Goal: Task Accomplishment & Management: Use online tool/utility

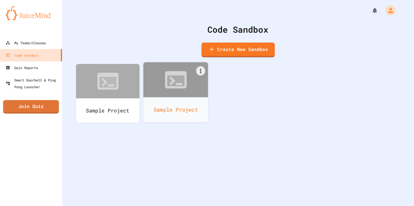
click at [159, 98] on div "Sample Project" at bounding box center [175, 109] width 65 height 25
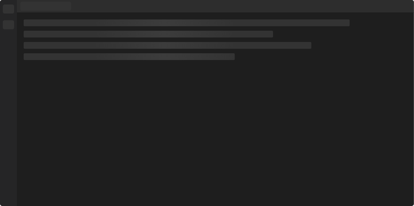
click at [159, 98] on div at bounding box center [215, 109] width 397 height 193
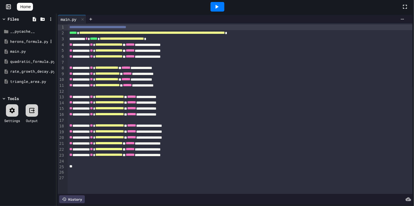
click at [31, 42] on div "herons_formula.py" at bounding box center [29, 42] width 38 height 6
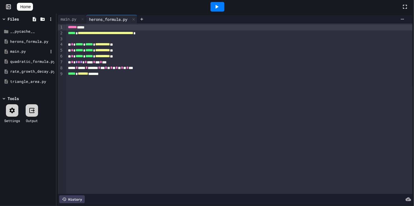
click at [25, 55] on div "main.py" at bounding box center [27, 51] width 53 height 10
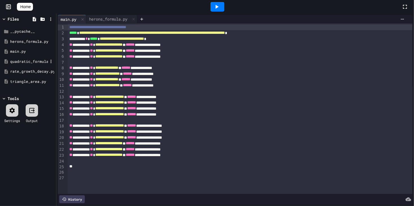
click at [24, 61] on div "quadratic_formula.py" at bounding box center [29, 62] width 38 height 6
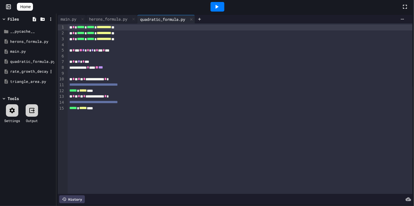
click at [23, 70] on div "rate_growth_decay.py" at bounding box center [29, 72] width 38 height 6
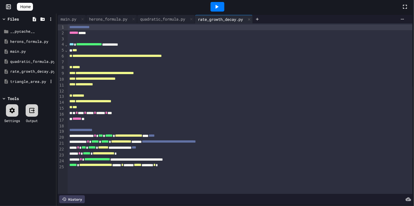
click at [23, 82] on div "triangle_area.py" at bounding box center [29, 82] width 38 height 6
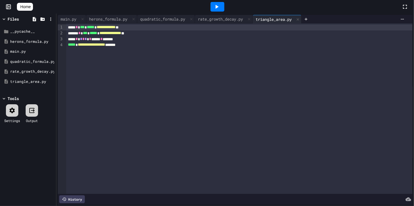
click at [31, 9] on span "Home" at bounding box center [25, 7] width 10 height 6
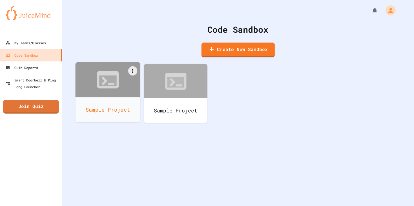
click at [117, 103] on div "Sample Project" at bounding box center [107, 109] width 65 height 25
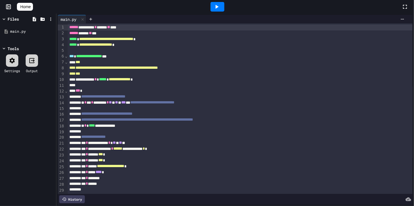
click at [220, 5] on icon at bounding box center [216, 6] width 7 height 7
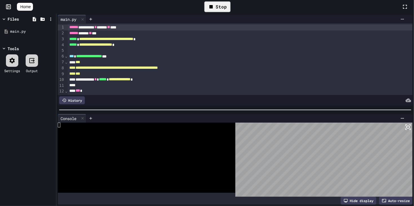
click at [82, 129] on div at bounding box center [144, 129] width 172 height 5
click at [213, 7] on icon at bounding box center [210, 6] width 3 height 3
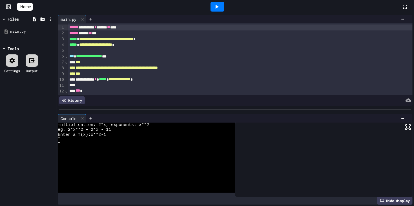
click at [30, 7] on span "Home" at bounding box center [25, 7] width 10 height 6
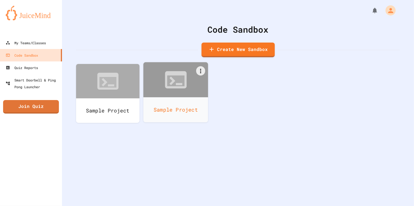
click at [160, 106] on div "Sample Project" at bounding box center [175, 109] width 65 height 25
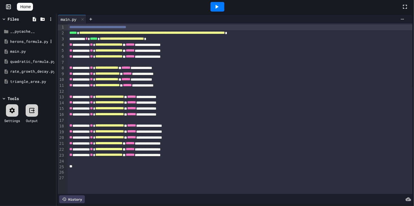
click at [23, 42] on div "herons_formula.py" at bounding box center [29, 42] width 38 height 6
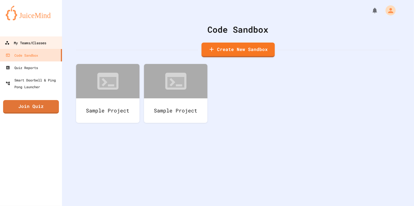
click at [41, 44] on div "My Teams/Classes" at bounding box center [25, 42] width 41 height 7
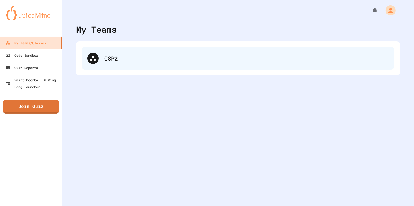
click at [154, 58] on div "CSP2" at bounding box center [246, 58] width 284 height 8
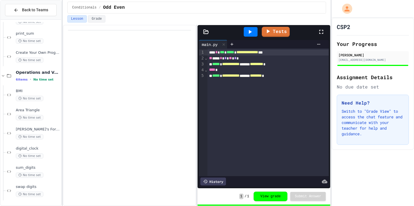
scroll to position [169, 0]
click at [31, 167] on span "sum_digits" at bounding box center [38, 168] width 44 height 5
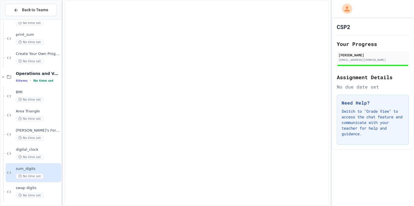
scroll to position [163, 0]
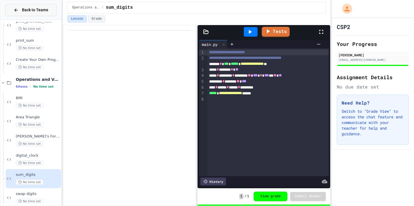
click at [30, 7] on span "Back to Teams" at bounding box center [35, 10] width 26 height 6
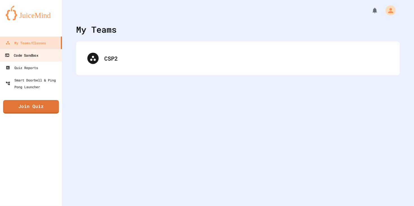
click at [38, 59] on link "Code Sandbox" at bounding box center [31, 55] width 64 height 13
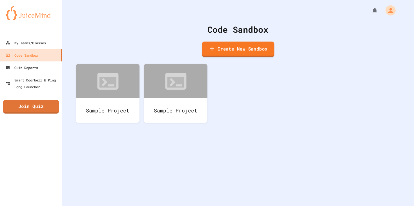
click at [244, 50] on link "Create New Sandbox" at bounding box center [238, 49] width 72 height 15
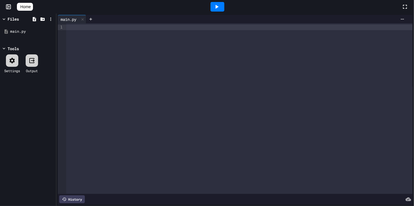
click at [130, 26] on div at bounding box center [239, 28] width 346 height 6
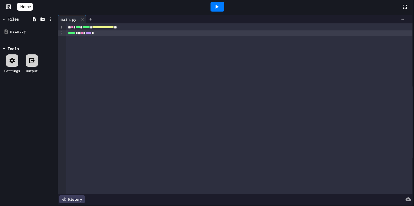
click at [220, 5] on icon at bounding box center [216, 6] width 7 height 7
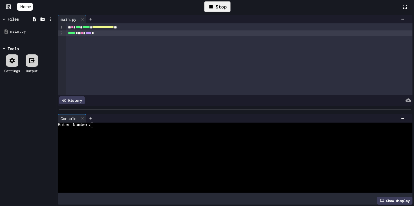
click at [92, 126] on textarea "Terminal input" at bounding box center [92, 125] width 3 height 5
click at [146, 27] on div "**********" at bounding box center [239, 28] width 346 height 6
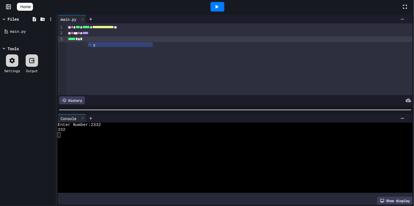
click at [220, 4] on icon at bounding box center [216, 6] width 7 height 7
click at [94, 126] on div "Enter Number:" at bounding box center [233, 125] width 350 height 5
click at [216, 5] on icon at bounding box center [216, 6] width 7 height 7
click at [122, 40] on div "***** * * *" at bounding box center [239, 39] width 346 height 6
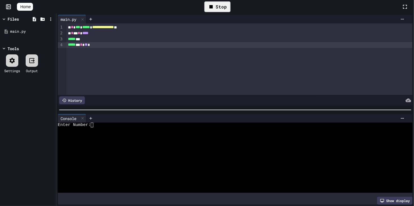
click at [218, 11] on div "Stop" at bounding box center [217, 6] width 26 height 11
click at [218, 11] on div at bounding box center [217, 7] width 14 height 10
click at [92, 125] on textarea "Terminal input" at bounding box center [92, 125] width 3 height 5
click at [127, 30] on div "* * * * ****" at bounding box center [239, 33] width 346 height 6
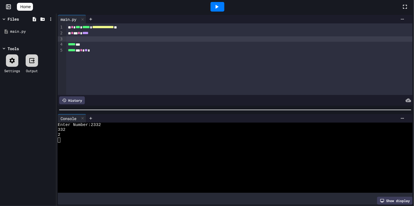
click at [69, 28] on div "**********" at bounding box center [239, 28] width 346 height 6
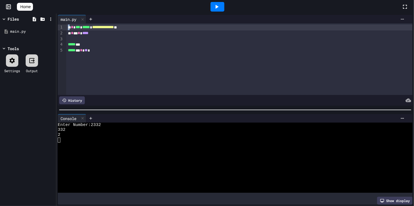
click at [69, 28] on div "**********" at bounding box center [239, 28] width 346 height 6
click at [107, 65] on div "**********" at bounding box center [239, 59] width 346 height 72
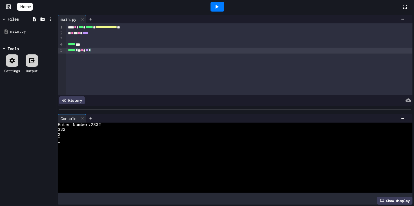
click at [78, 33] on div "* * * * ****" at bounding box center [239, 33] width 346 height 6
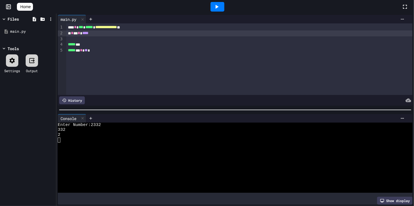
click at [78, 33] on div "* * * * ****" at bounding box center [239, 33] width 346 height 6
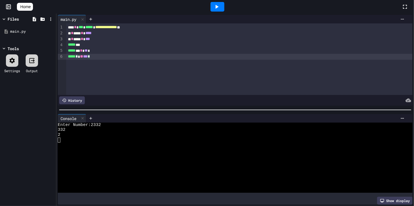
click at [224, 7] on div at bounding box center [217, 7] width 14 height 10
click at [92, 126] on textarea "Terminal input" at bounding box center [92, 125] width 3 height 5
drag, startPoint x: 84, startPoint y: 57, endPoint x: 80, endPoint y: 57, distance: 4.0
click at [80, 57] on div "***** ** ** *** *" at bounding box center [239, 57] width 346 height 6
click at [218, 11] on div at bounding box center [217, 7] width 14 height 10
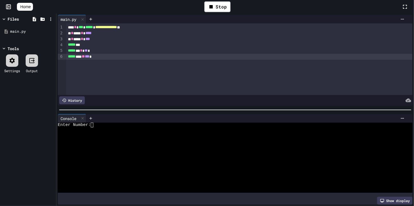
click at [92, 125] on textarea "Terminal input" at bounding box center [92, 125] width 3 height 5
click at [85, 56] on div "***** **** ** *** *" at bounding box center [239, 57] width 346 height 6
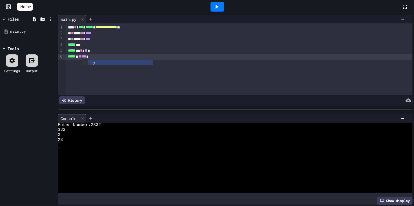
click at [217, 8] on icon at bounding box center [216, 6] width 7 height 7
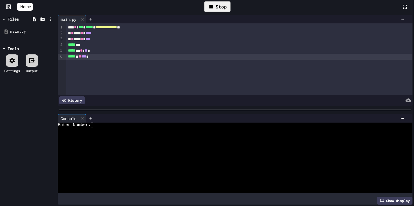
click at [93, 125] on textarea "Terminal input" at bounding box center [92, 125] width 3 height 5
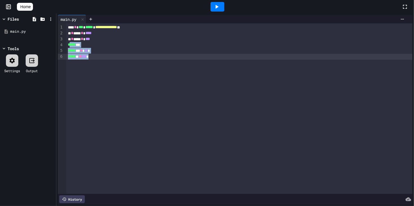
drag, startPoint x: 69, startPoint y: 44, endPoint x: 117, endPoint y: 68, distance: 52.8
click at [117, 68] on div "**********" at bounding box center [239, 108] width 346 height 170
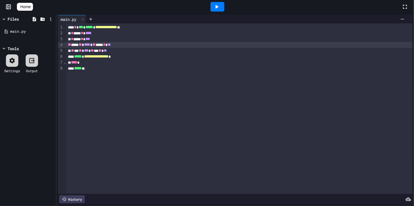
click at [133, 43] on div "** *** ** **** ** *** * **" at bounding box center [239, 45] width 346 height 6
click at [134, 50] on div "** * ** *** ** * ** **" at bounding box center [239, 51] width 346 height 6
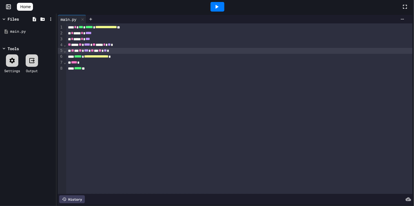
click at [124, 70] on div "***** **" at bounding box center [239, 69] width 346 height 6
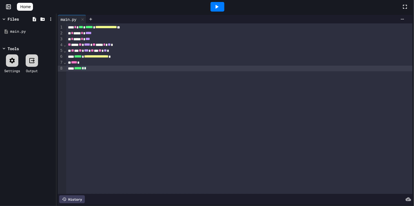
click at [86, 68] on span "*" at bounding box center [85, 68] width 2 height 4
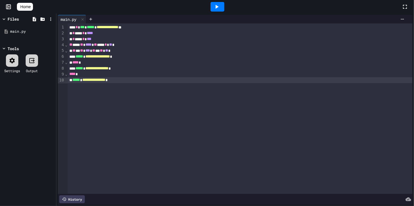
click at [223, 7] on div at bounding box center [217, 7] width 14 height 10
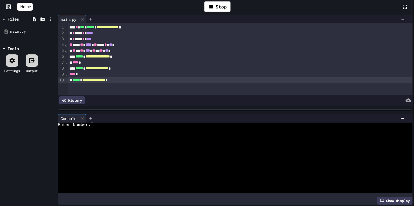
click at [92, 124] on textarea "Terminal input" at bounding box center [92, 125] width 3 height 5
click at [215, 9] on div at bounding box center [217, 7] width 14 height 10
click at [92, 127] on textarea "Terminal input" at bounding box center [92, 125] width 3 height 5
click at [220, 7] on icon at bounding box center [216, 6] width 7 height 7
click at [92, 124] on textarea "Terminal input" at bounding box center [92, 125] width 3 height 5
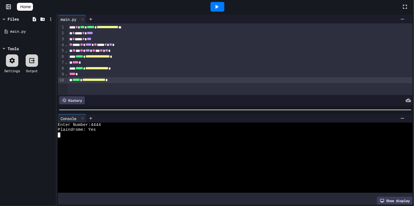
click at [218, 7] on icon at bounding box center [216, 7] width 3 height 4
click at [93, 123] on textarea "Terminal input" at bounding box center [92, 125] width 3 height 5
click at [218, 8] on icon at bounding box center [216, 7] width 3 height 4
click at [92, 127] on textarea "Terminal input" at bounding box center [92, 125] width 3 height 5
click at [214, 8] on div at bounding box center [217, 7] width 14 height 10
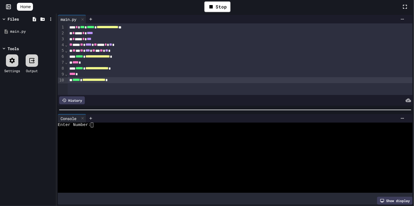
click at [93, 125] on textarea "Terminal input" at bounding box center [92, 125] width 3 height 5
click at [218, 4] on icon at bounding box center [216, 6] width 7 height 7
click at [92, 126] on textarea "Terminal input" at bounding box center [92, 125] width 3 height 5
click at [220, 11] on div at bounding box center [217, 7] width 14 height 10
click at [92, 127] on div at bounding box center [233, 129] width 350 height 5
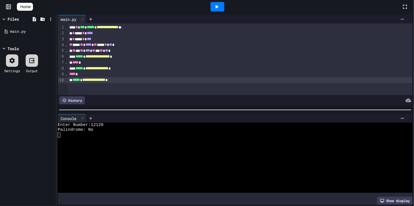
click at [215, 7] on div at bounding box center [217, 7] width 14 height 10
click at [92, 127] on div at bounding box center [233, 129] width 350 height 5
click at [223, 8] on div at bounding box center [217, 7] width 14 height 10
click at [92, 125] on textarea "Terminal input" at bounding box center [92, 125] width 3 height 5
click at [219, 6] on icon at bounding box center [216, 7] width 3 height 4
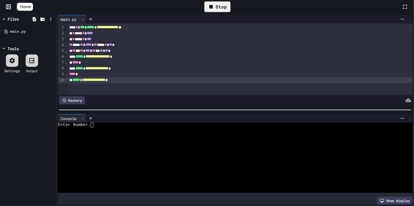
click at [93, 126] on textarea "Terminal input" at bounding box center [92, 125] width 3 height 5
click at [22, 8] on icon at bounding box center [23, 10] width 6 height 5
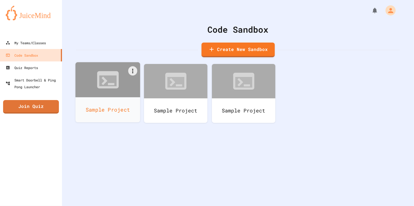
click at [124, 96] on div at bounding box center [107, 79] width 65 height 35
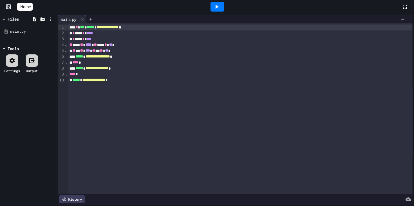
click at [30, 8] on span "Home" at bounding box center [25, 7] width 10 height 6
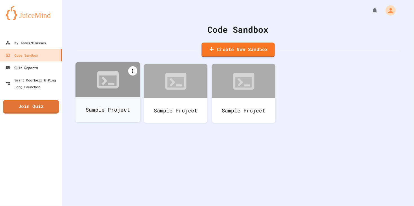
click at [132, 70] on icon at bounding box center [132, 71] width 7 height 7
click at [139, 142] on li "Delete" at bounding box center [111, 151] width 58 height 18
